Goal: Transaction & Acquisition: Purchase product/service

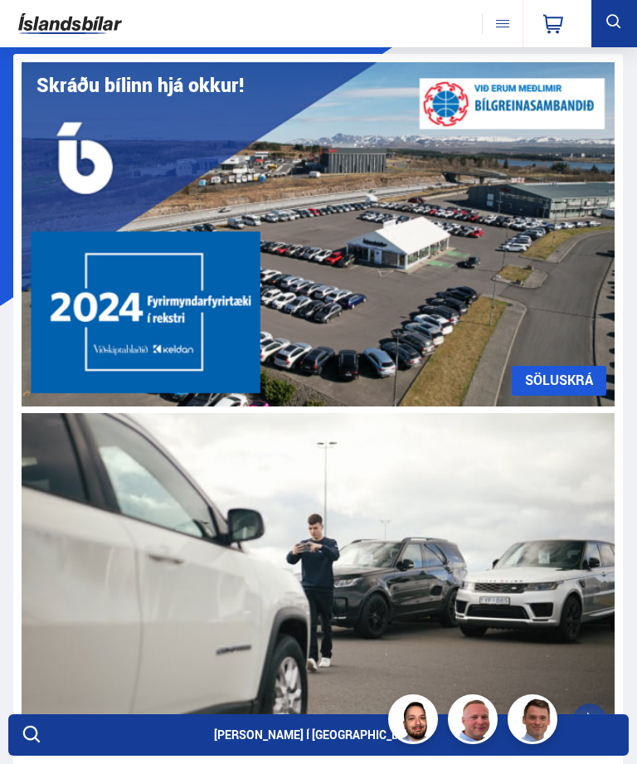
click at [508, 21] on button at bounding box center [502, 23] width 41 height 21
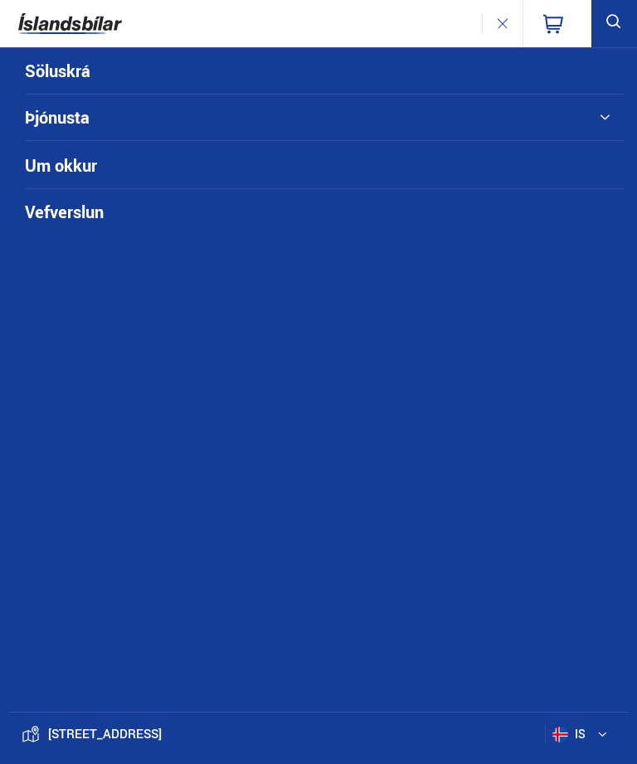
click at [489, 205] on link "Vefverslun" at bounding box center [294, 212] width 538 height 46
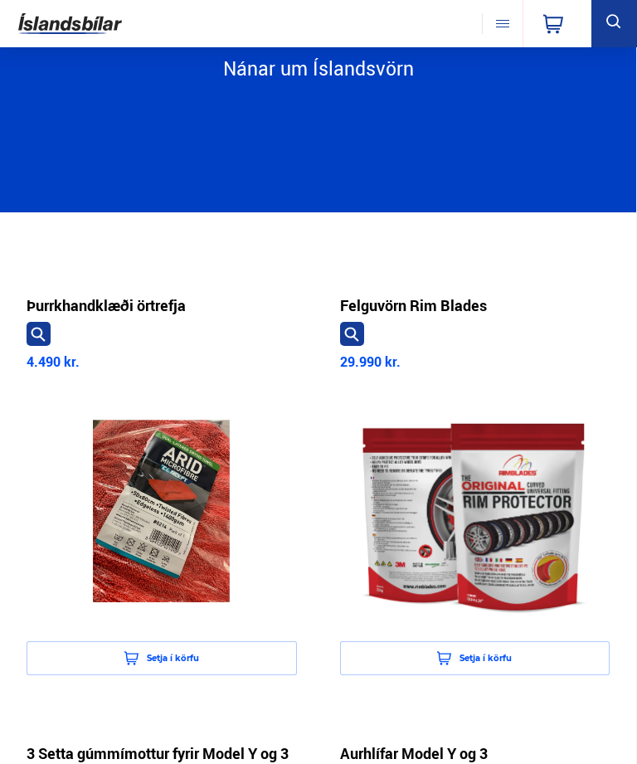
scroll to position [230, 0]
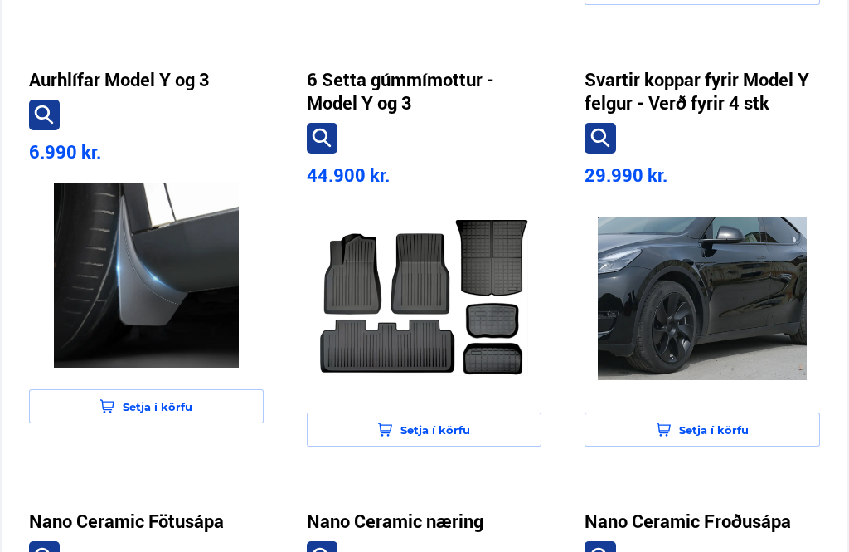
scroll to position [903, 0]
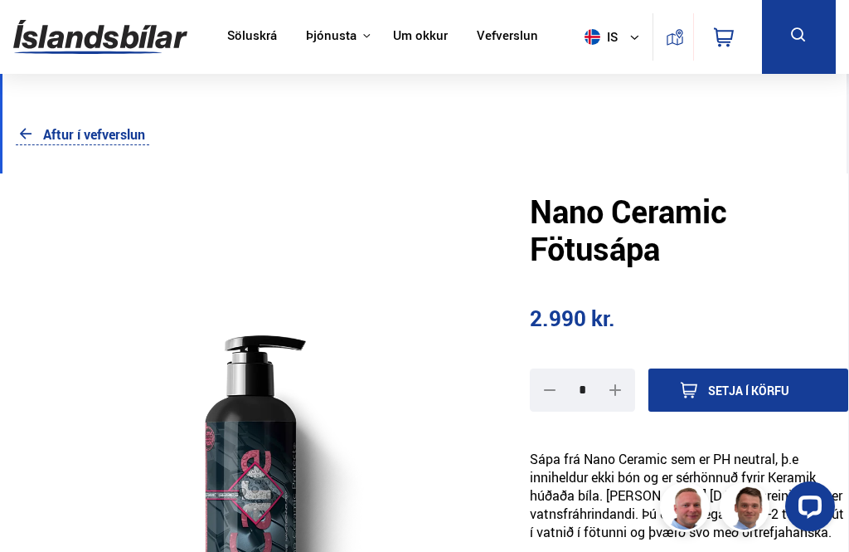
click at [8, 551] on div at bounding box center [250, 463] width 501 height 581
